Goal: Check status

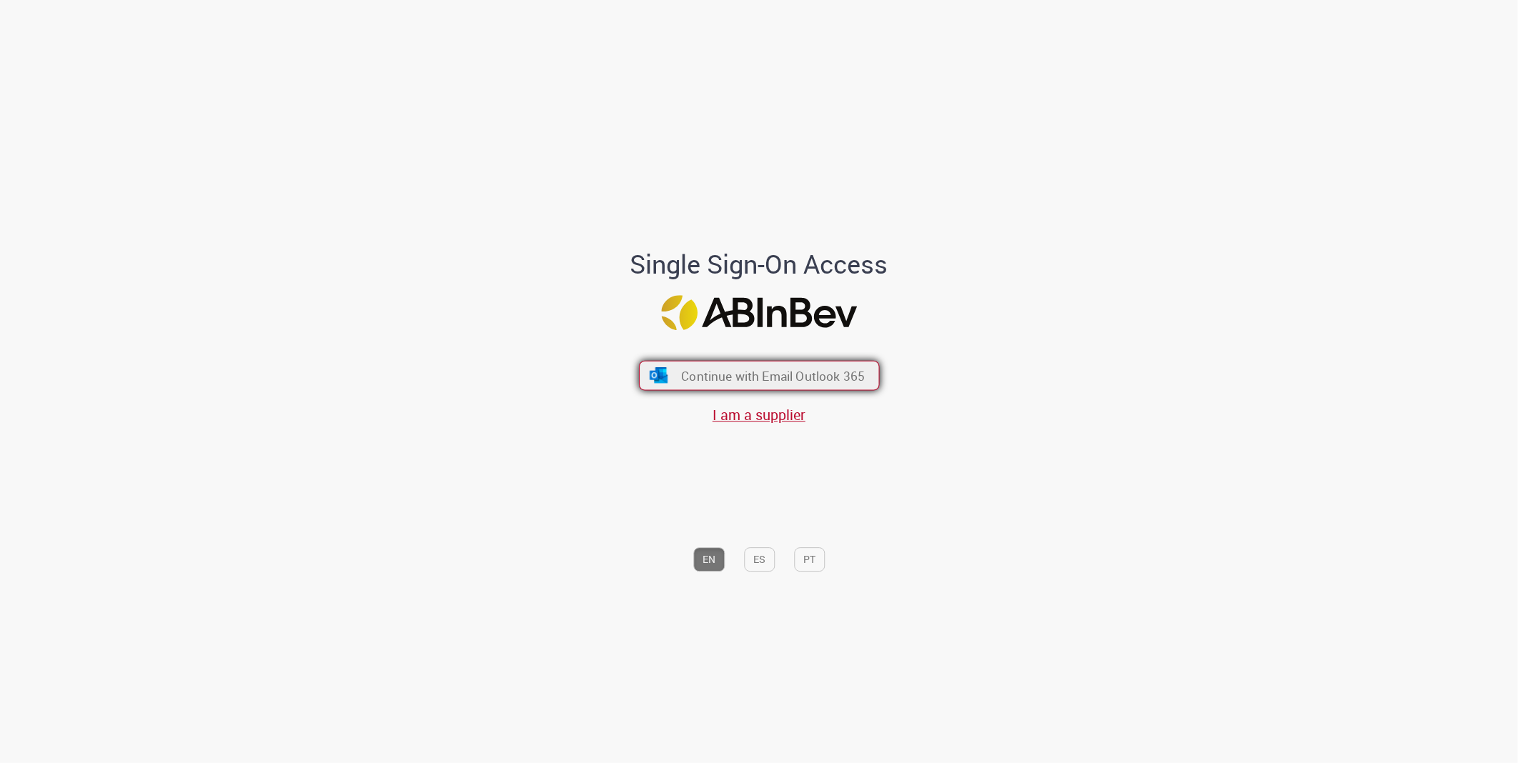
click at [793, 384] on button "Continue with Email Outlook 365" at bounding box center [759, 376] width 241 height 30
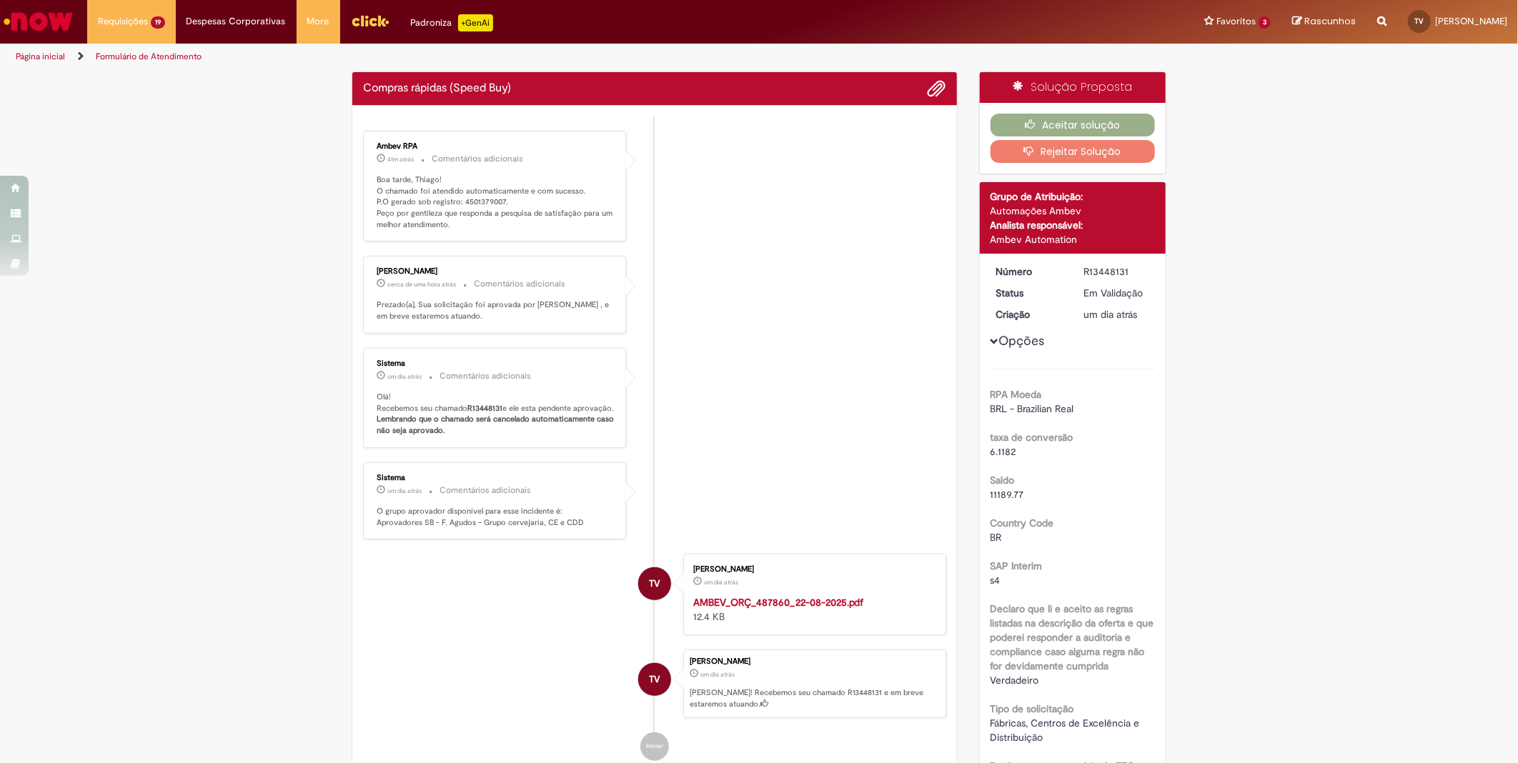
click at [477, 205] on p "Boa tarde, Thiago! O chamado foi atendido automaticamente e com sucesso. P.O ge…" at bounding box center [496, 202] width 238 height 56
copy p "4501379007"
